Goal: Complete application form: Complete application form

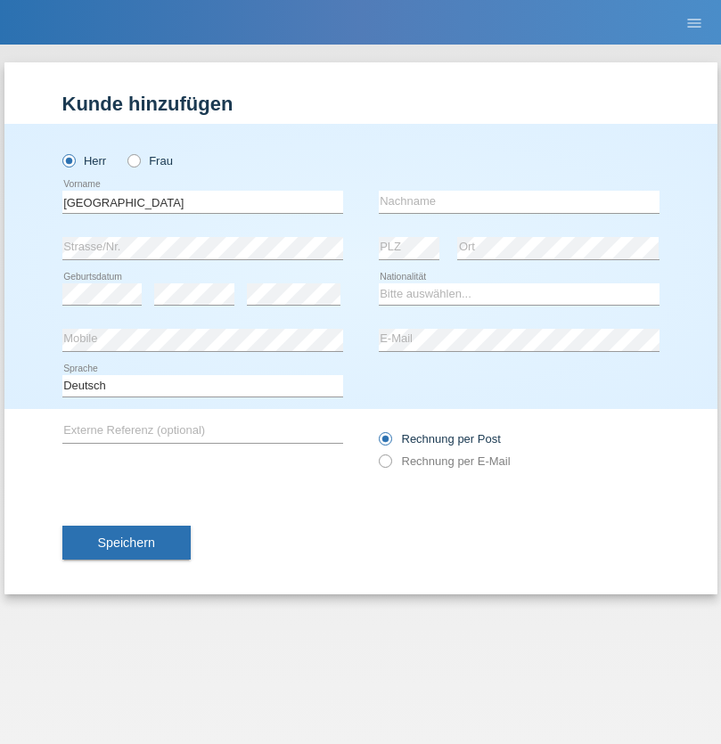
type input "Florence"
click at [518, 201] on input "text" at bounding box center [519, 202] width 281 height 22
type input "Rüd"
select select "CH"
select select "en"
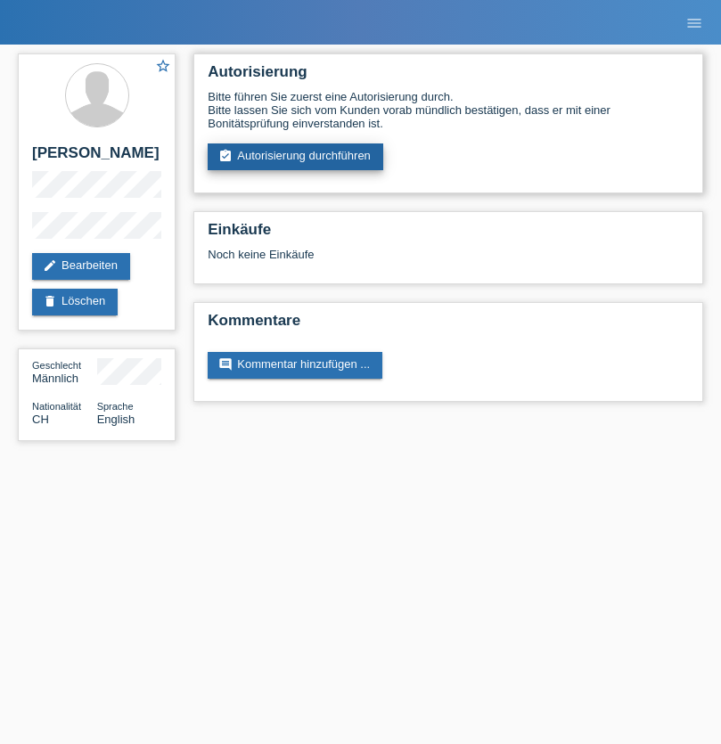
click at [296, 157] on link "assignment_turned_in Autorisierung durchführen" at bounding box center [295, 156] width 175 height 27
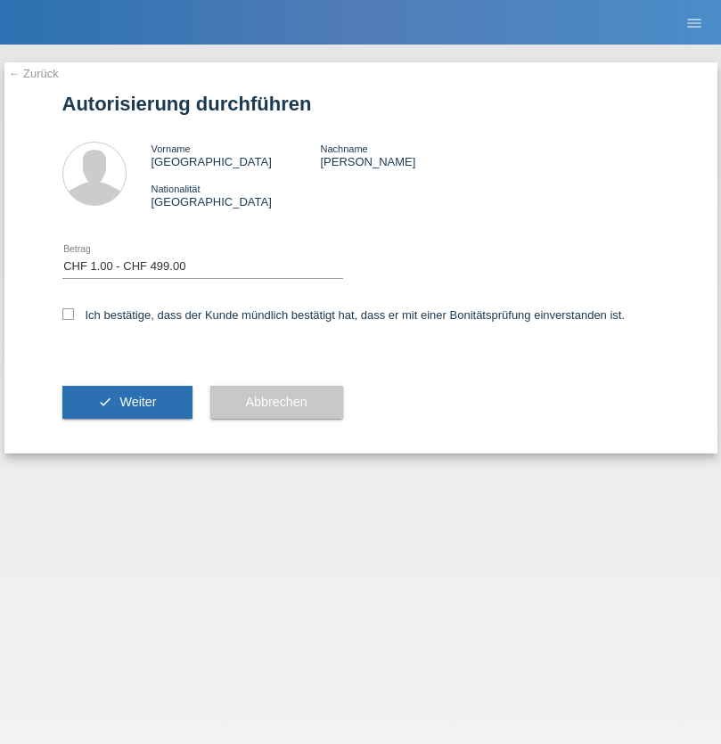
select select "1"
checkbox input "true"
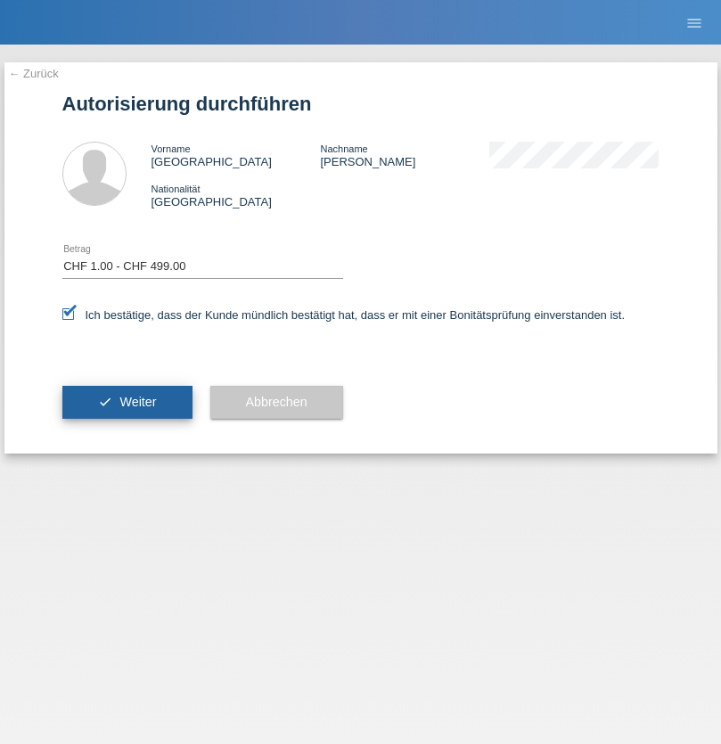
click at [127, 402] on span "Weiter" at bounding box center [137, 402] width 37 height 14
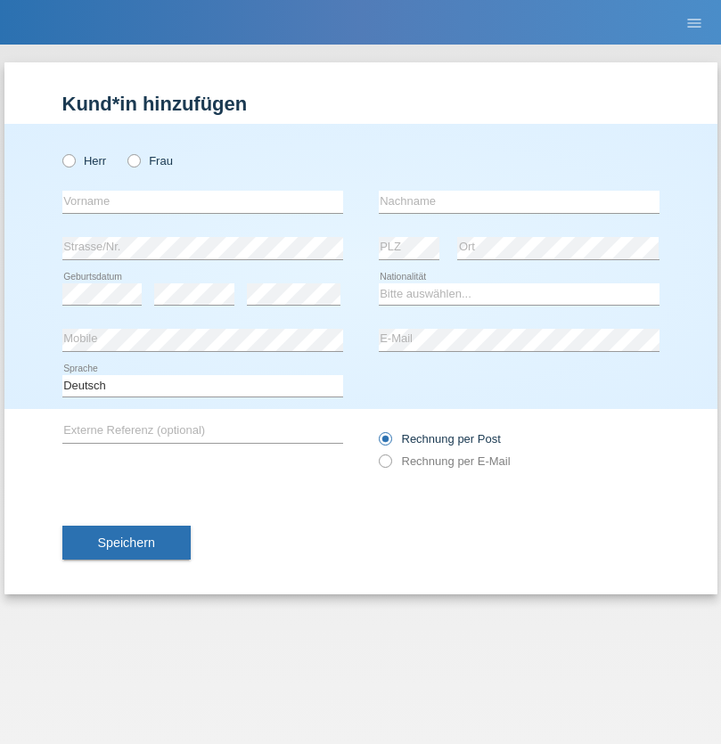
radio input "true"
click at [202, 201] on input "text" at bounding box center [202, 202] width 281 height 22
type input "firat"
click at [518, 201] on input "text" at bounding box center [519, 202] width 281 height 22
type input "kara"
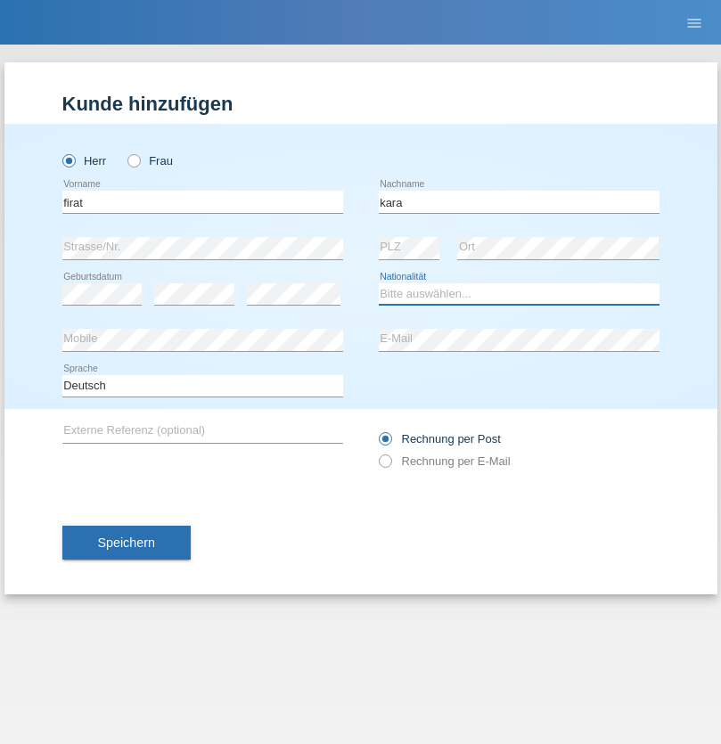
select select "CH"
radio input "true"
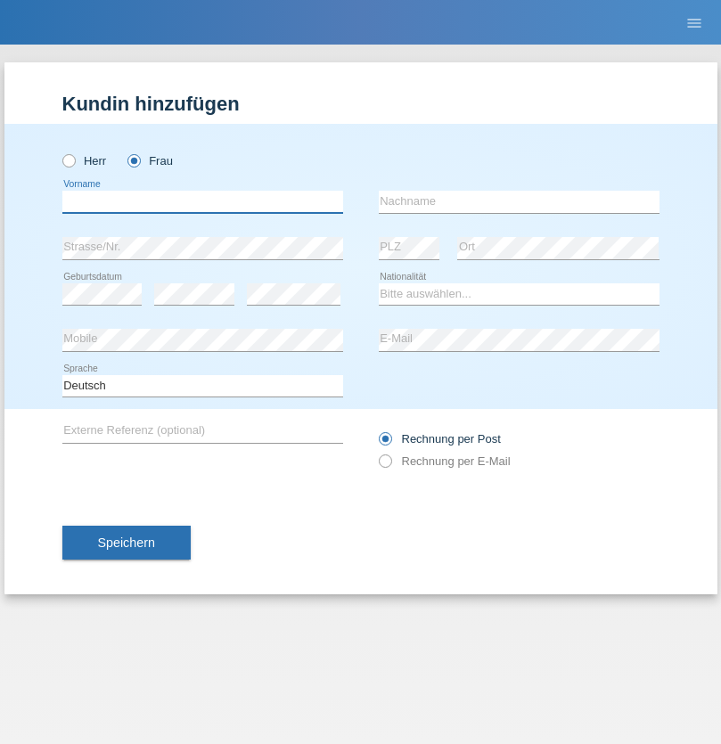
click at [202, 201] on input "text" at bounding box center [202, 202] width 281 height 22
type input "Nuria"
click at [518, 201] on input "text" at bounding box center [519, 202] width 281 height 22
type input "D'Antino"
select select "CH"
